Goal: Information Seeking & Learning: Check status

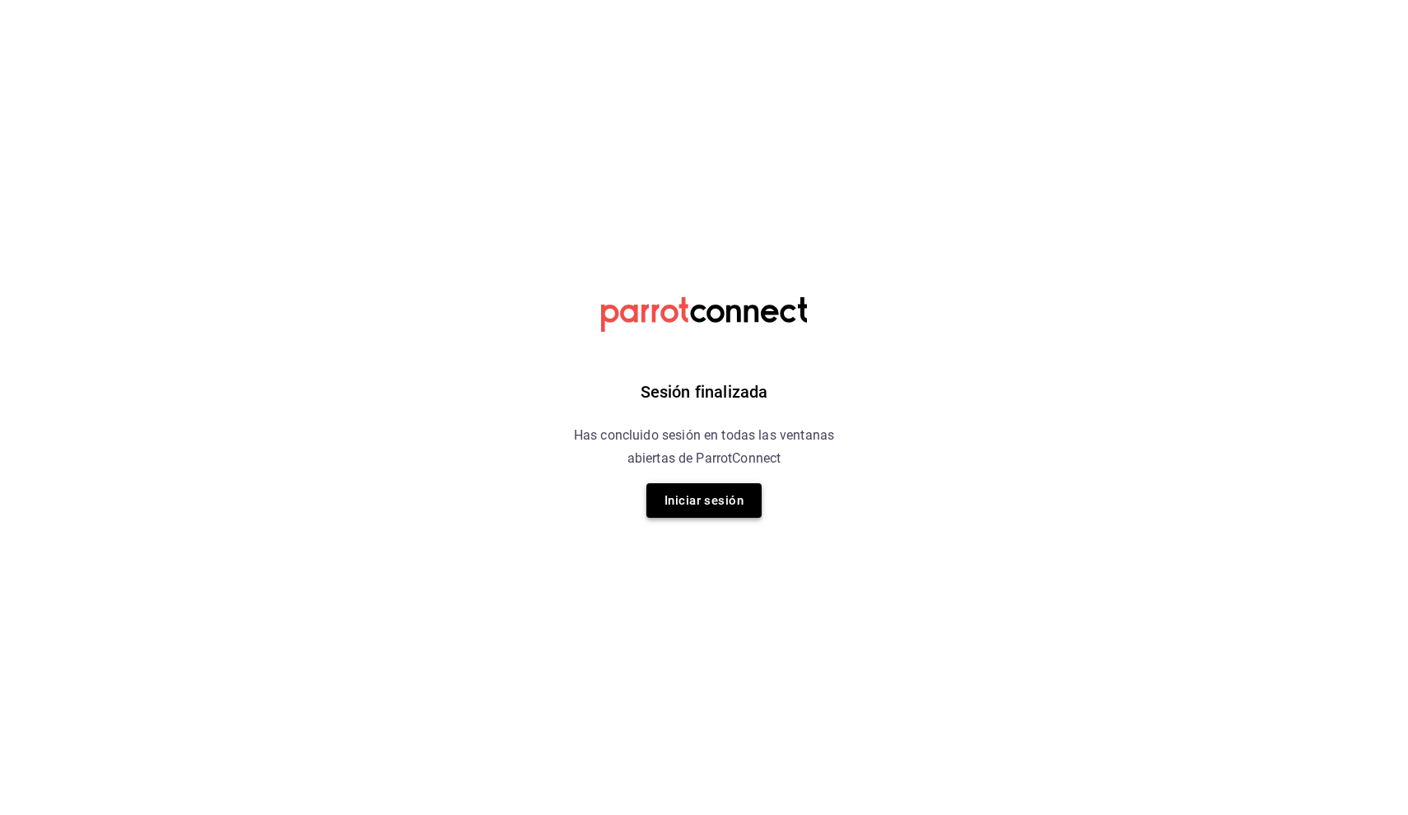
click at [712, 510] on button "Iniciar sesión" at bounding box center [703, 500] width 115 height 35
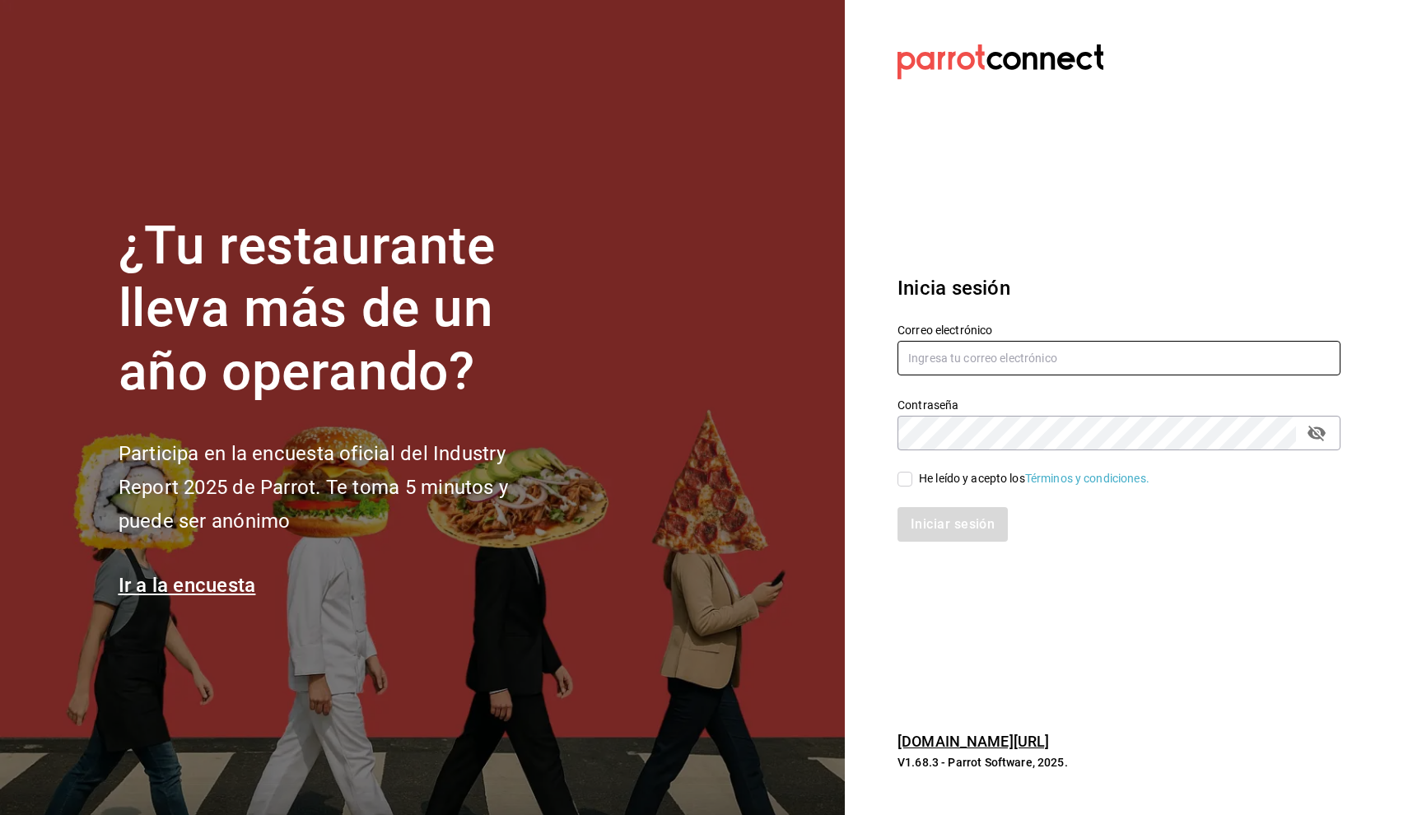
type input "[PERSON_NAME][EMAIL_ADDRESS][MEDICAL_DATA][DOMAIN_NAME]"
click at [910, 482] on input "He leído y acepto los Términos y condiciones." at bounding box center [904, 479] width 15 height 15
checkbox input "true"
click at [918, 517] on button "Iniciar sesión" at bounding box center [953, 524] width 112 height 35
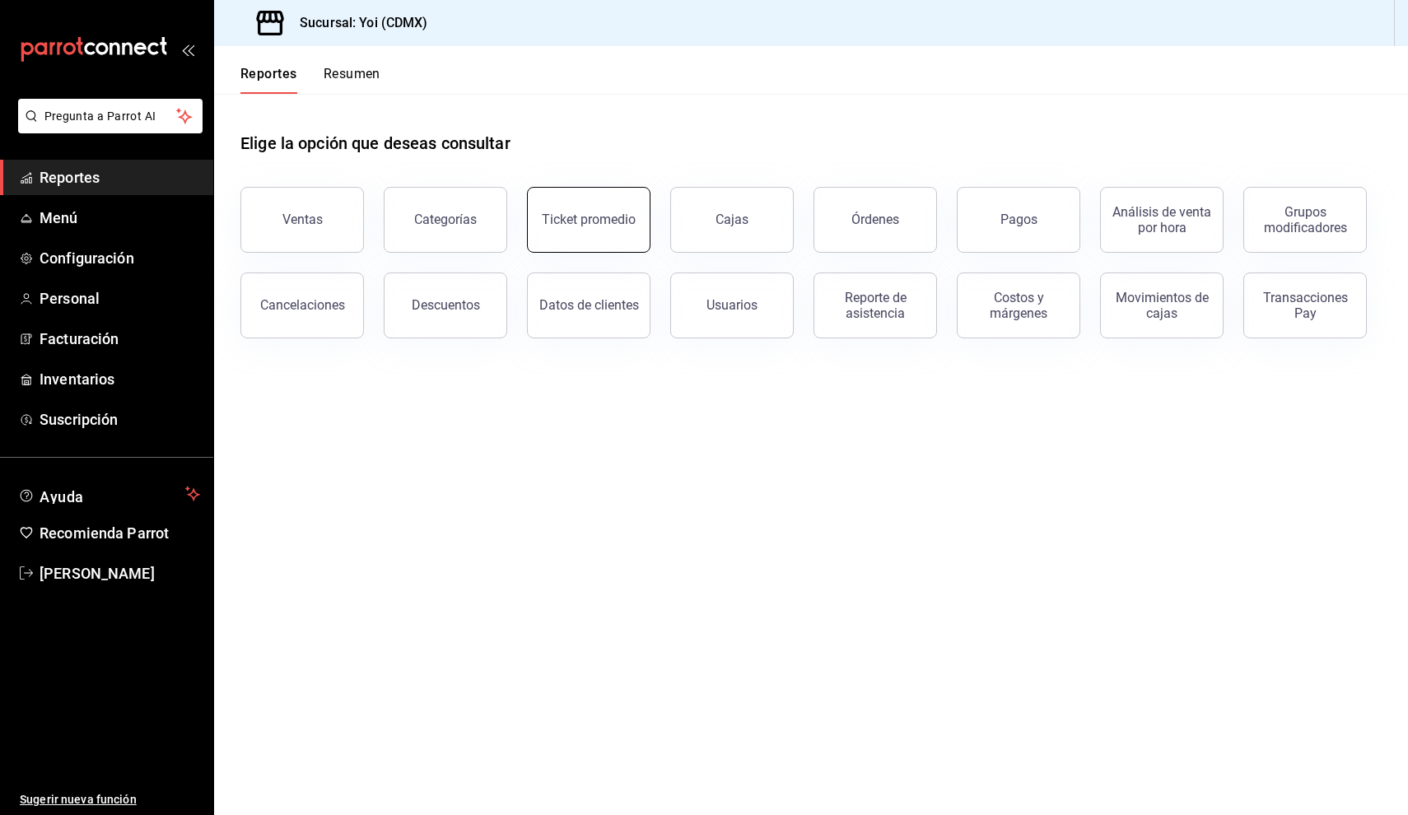
click at [626, 247] on button "Ticket promedio" at bounding box center [588, 220] width 123 height 66
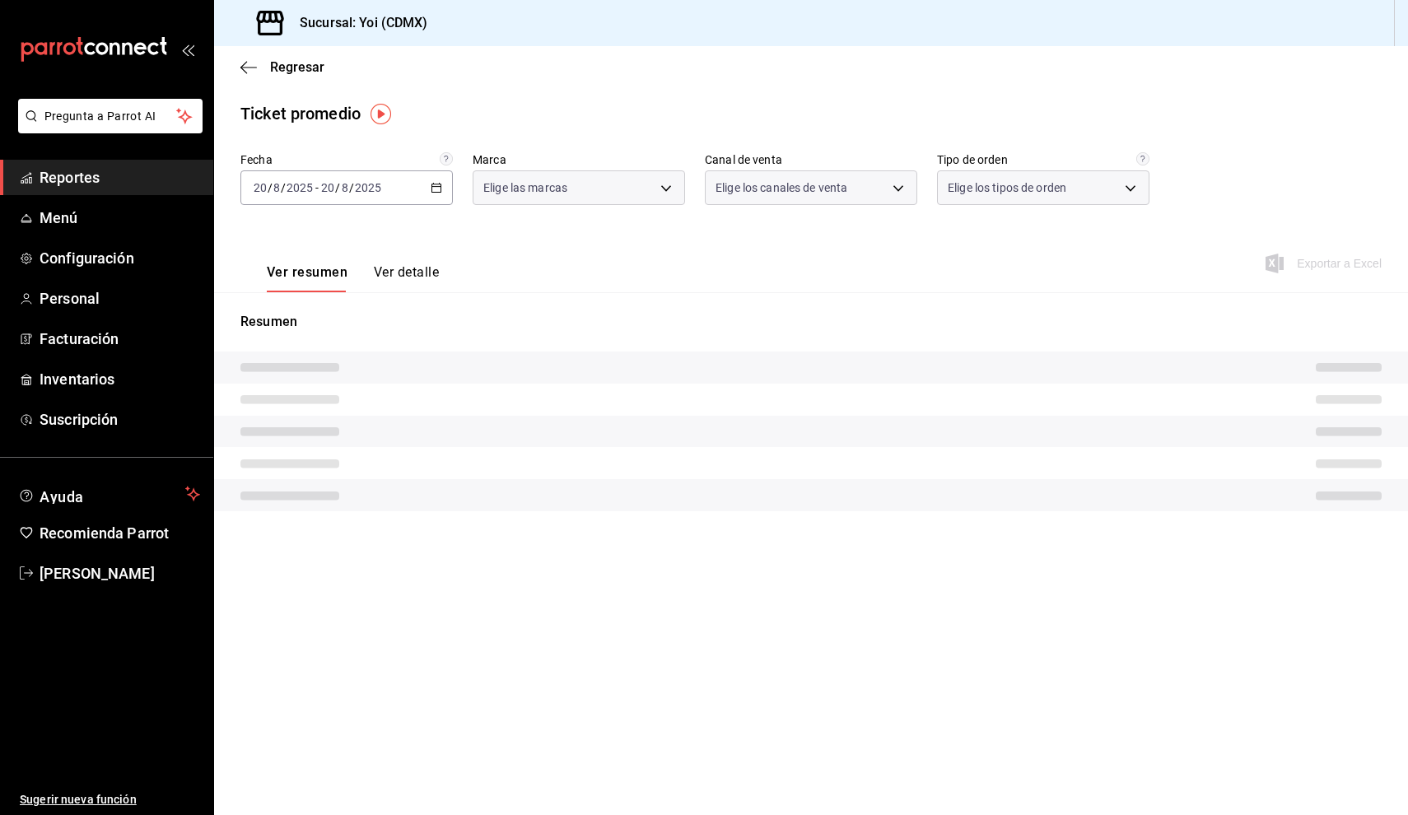
type input "b290689e-8c77-4838-9658-cc9fa7d8958a"
type input "PARROT,UBER_EATS,RAPPI,DIDI_FOOD,ONLINE"
type input "fa1153c7-0691-4211-9237-82abfa654aa6,666f1dce-d52e-45ef-8983-a9b8333336a0,EXTER…"
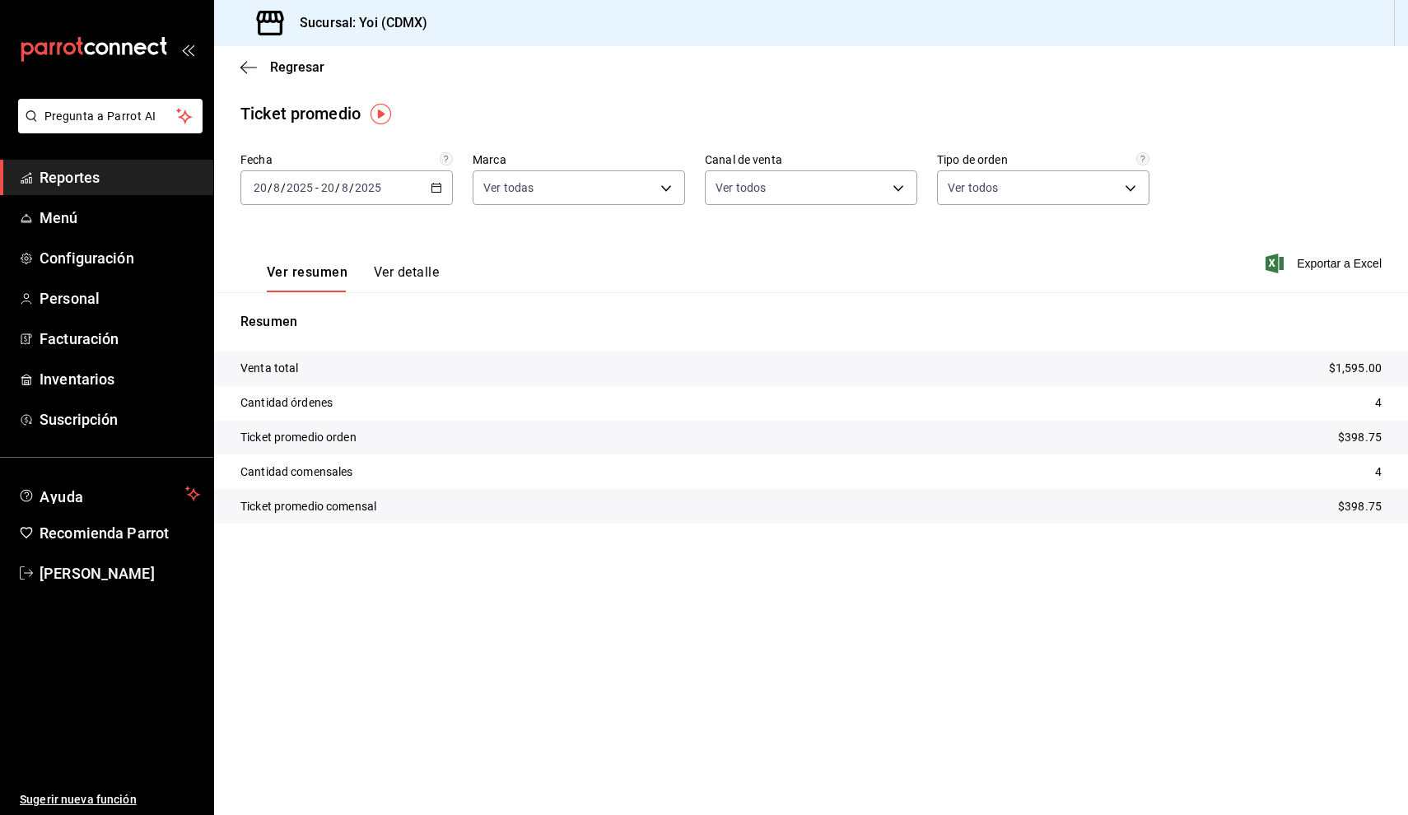
click at [438, 189] on icon "button" at bounding box center [437, 188] width 12 height 12
click at [344, 393] on span "Rango de fechas" at bounding box center [318, 385] width 128 height 17
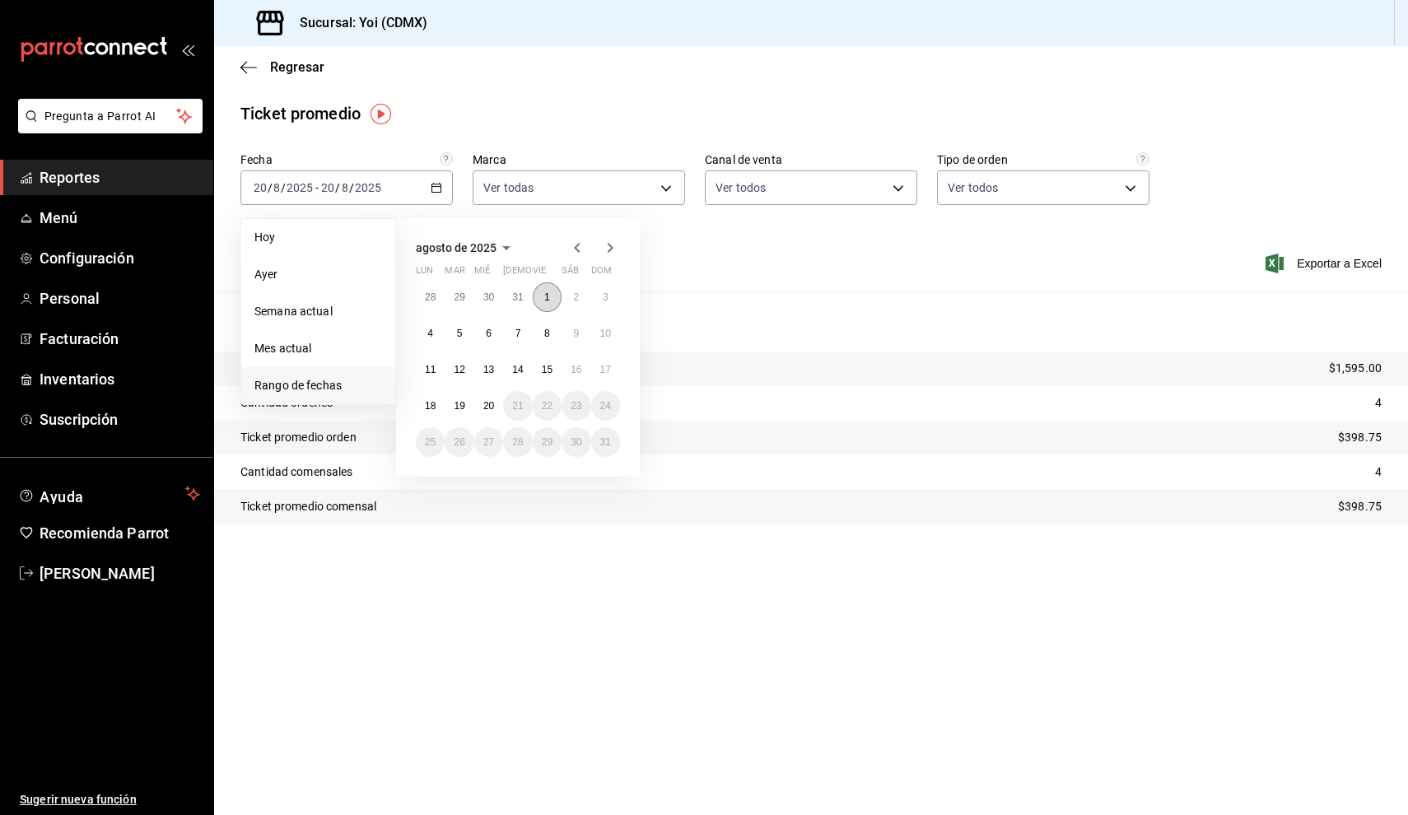
click at [547, 298] on abbr "1" at bounding box center [547, 297] width 6 height 12
click at [542, 368] on abbr "15" at bounding box center [547, 370] width 11 height 12
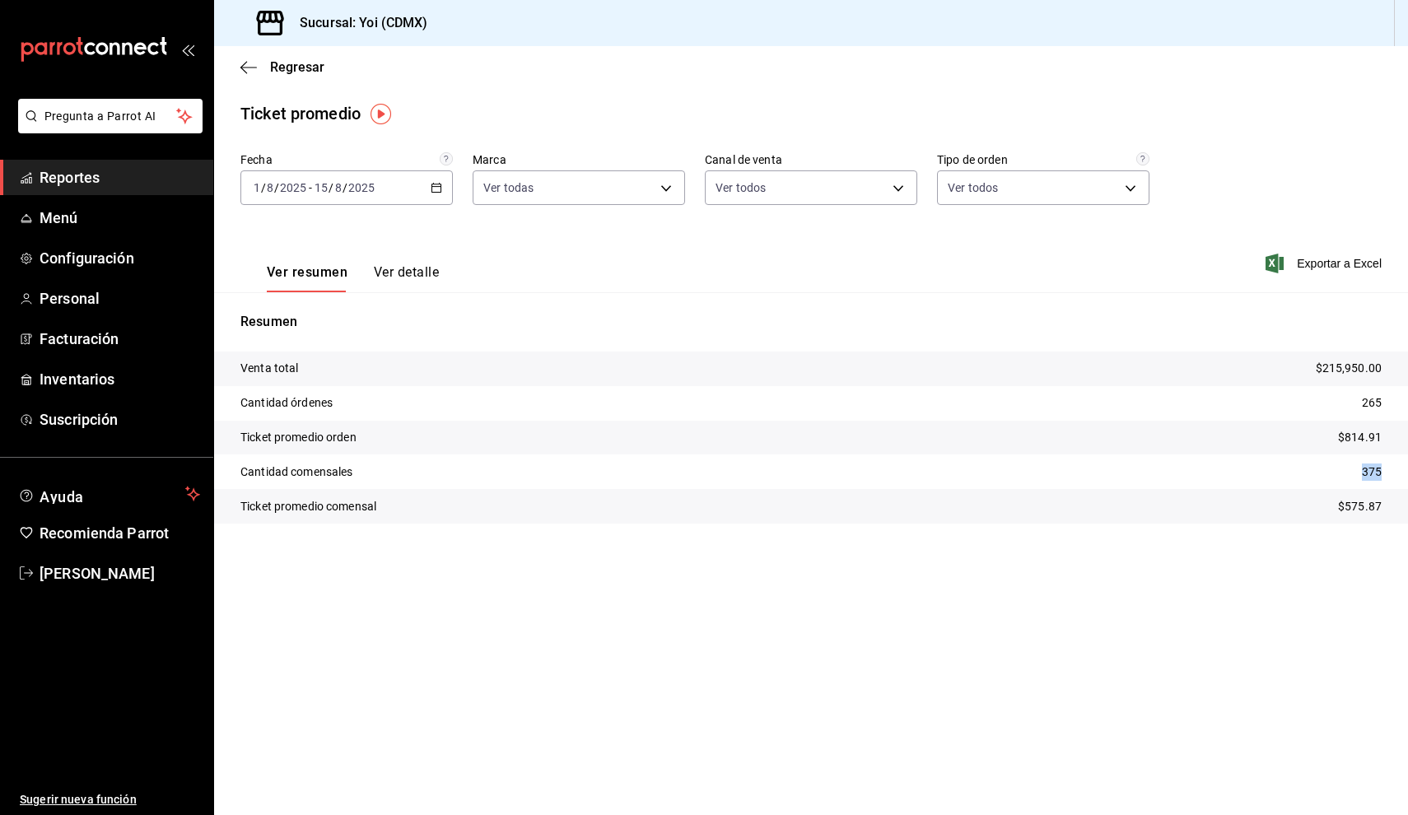
drag, startPoint x: 1354, startPoint y: 471, endPoint x: 1389, endPoint y: 477, distance: 35.9
click at [1389, 477] on tr "Cantidad comensales 375" at bounding box center [811, 471] width 1194 height 35
copy p "375"
drag, startPoint x: 1320, startPoint y: 510, endPoint x: 1407, endPoint y: 510, distance: 87.3
click at [1407, 510] on tr "Ticket promedio comensal $575.87" at bounding box center [811, 506] width 1194 height 35
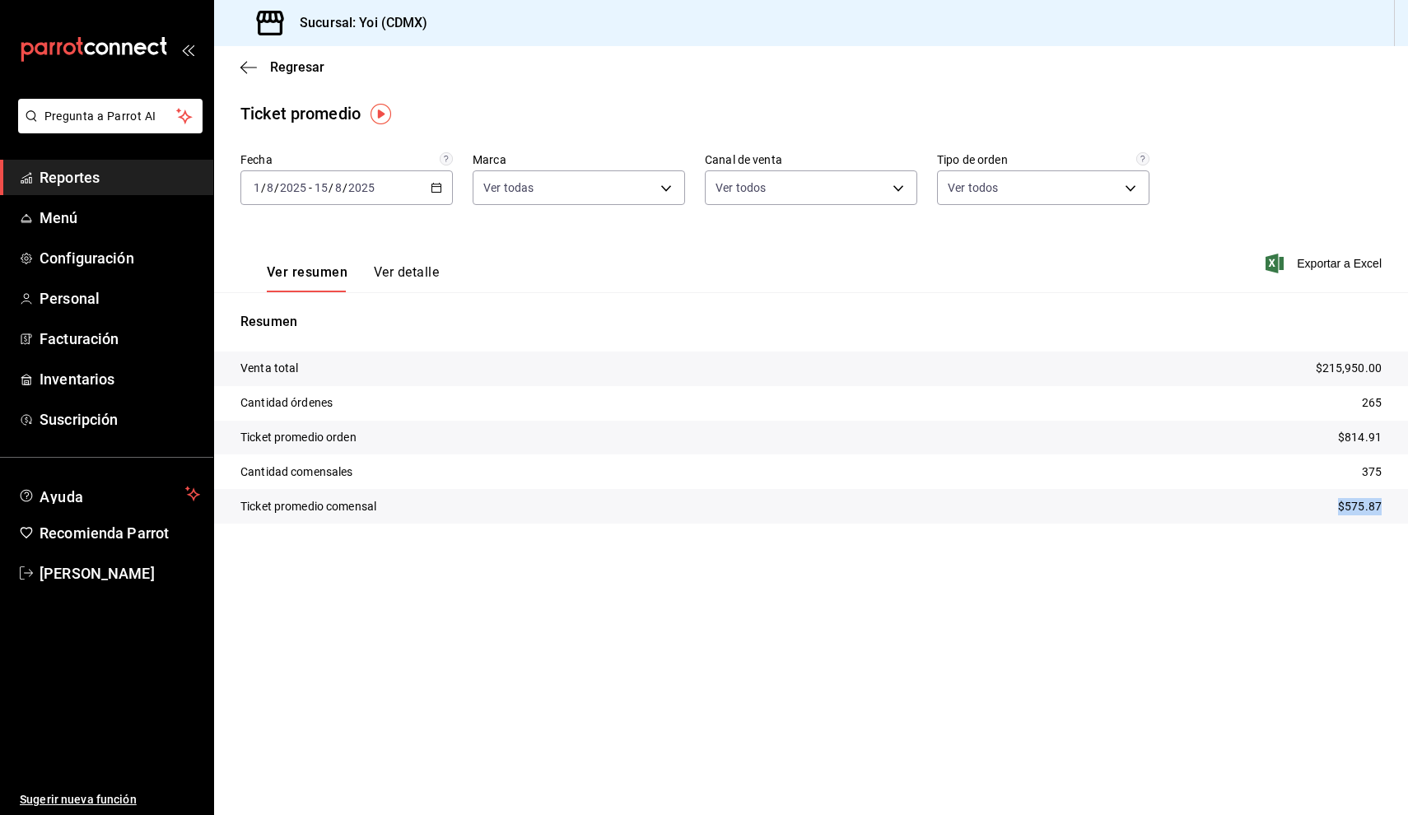
copy p "$575.87"
